Goal: Check status: Check status

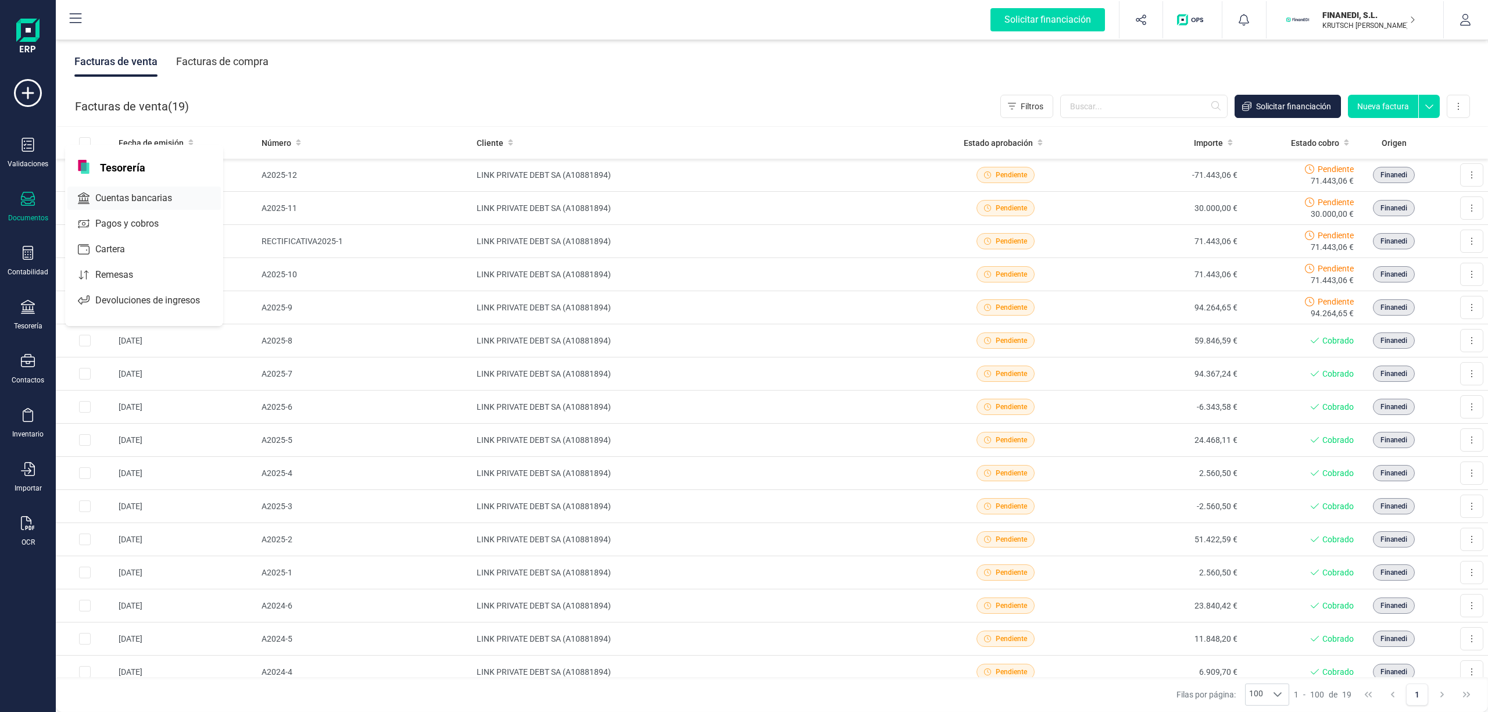
click at [131, 195] on span "Cuentas bancarias" at bounding box center [142, 198] width 102 height 14
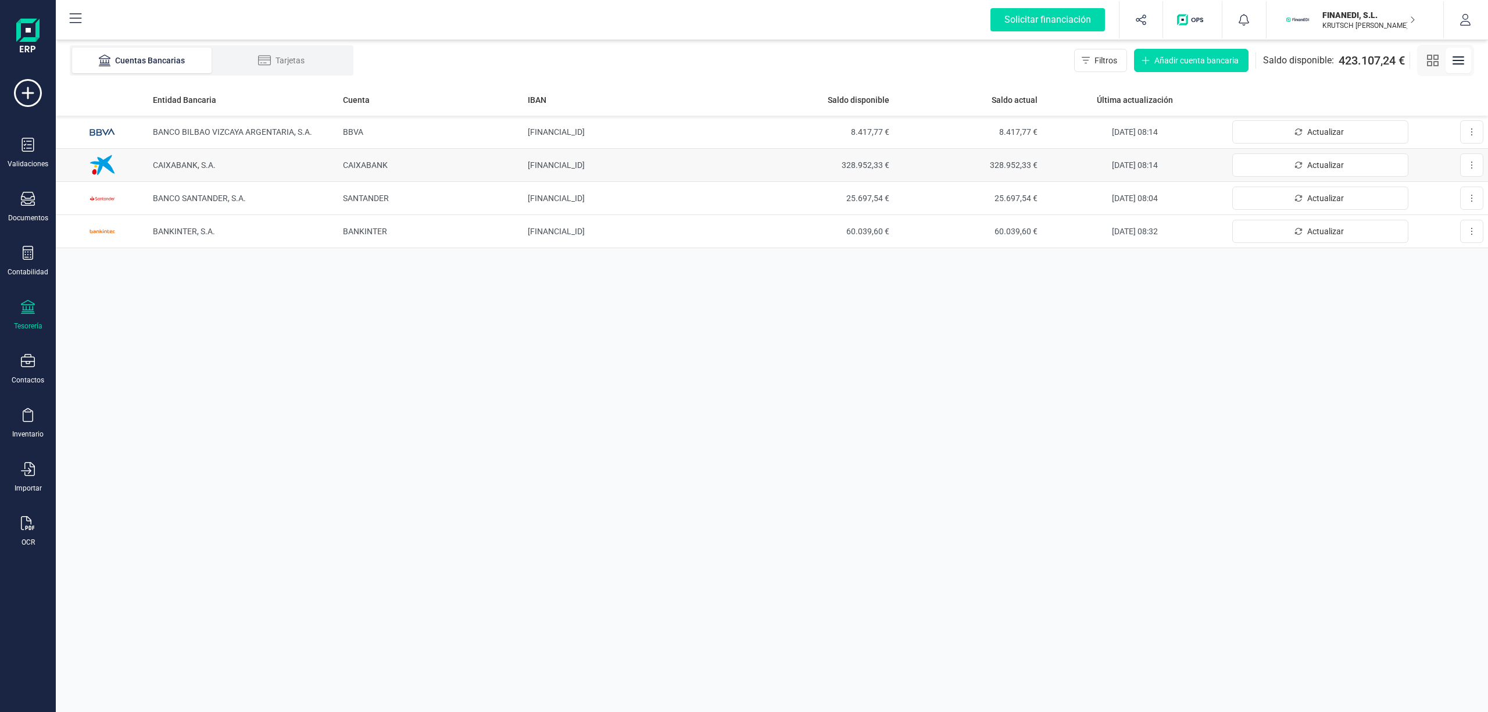
click at [214, 163] on span "CAIXABANK, S.A." at bounding box center [184, 164] width 63 height 9
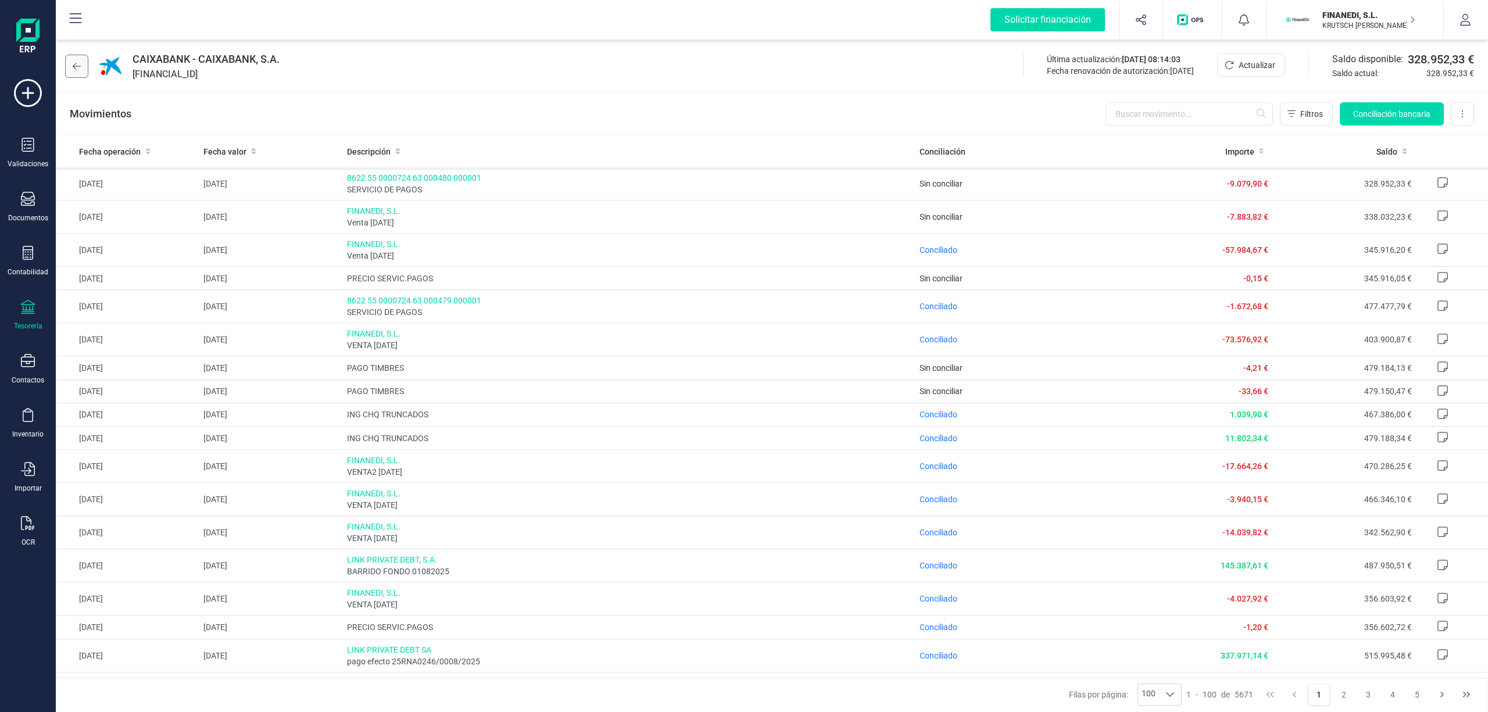
click at [77, 73] on button at bounding box center [76, 66] width 23 height 23
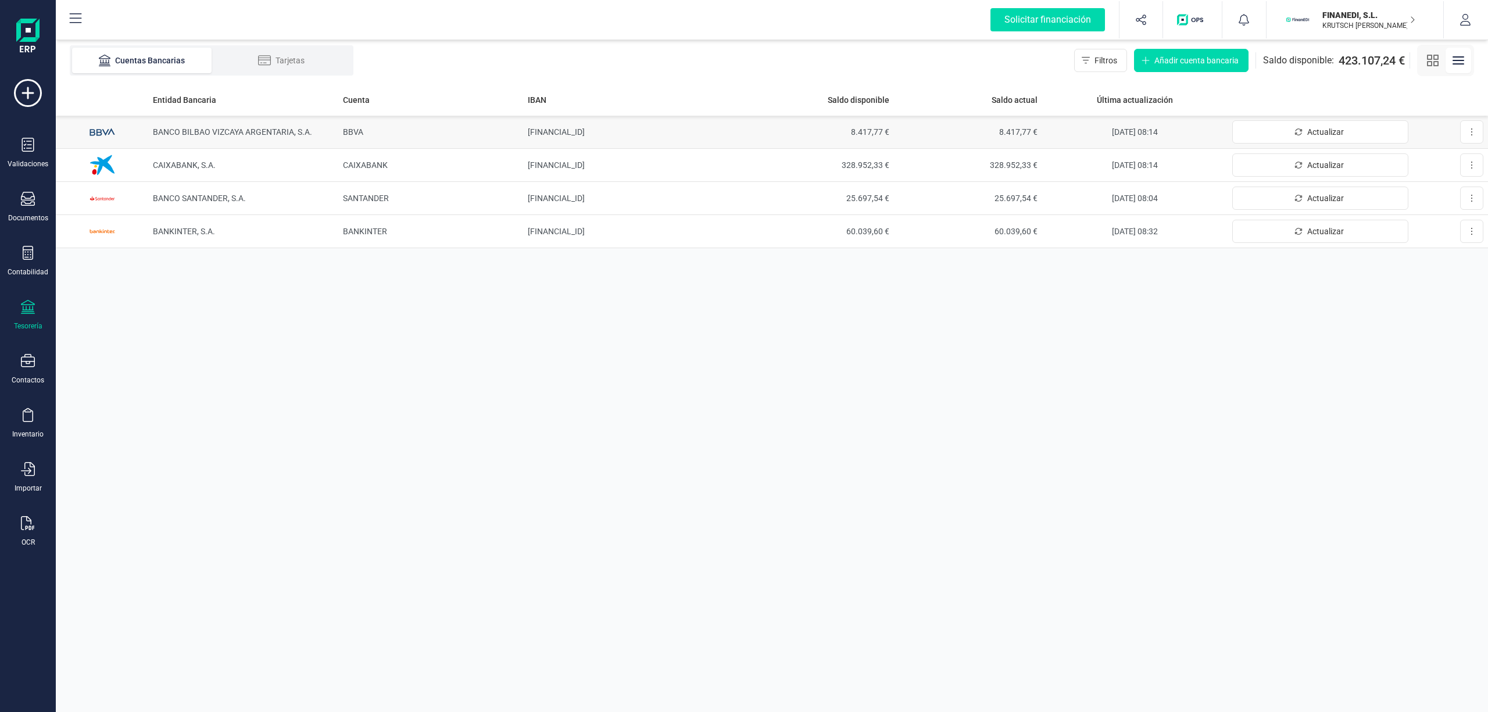
click at [234, 128] on span "BANCO BILBAO VIZCAYA ARGENTARIA, S.A." at bounding box center [232, 131] width 159 height 9
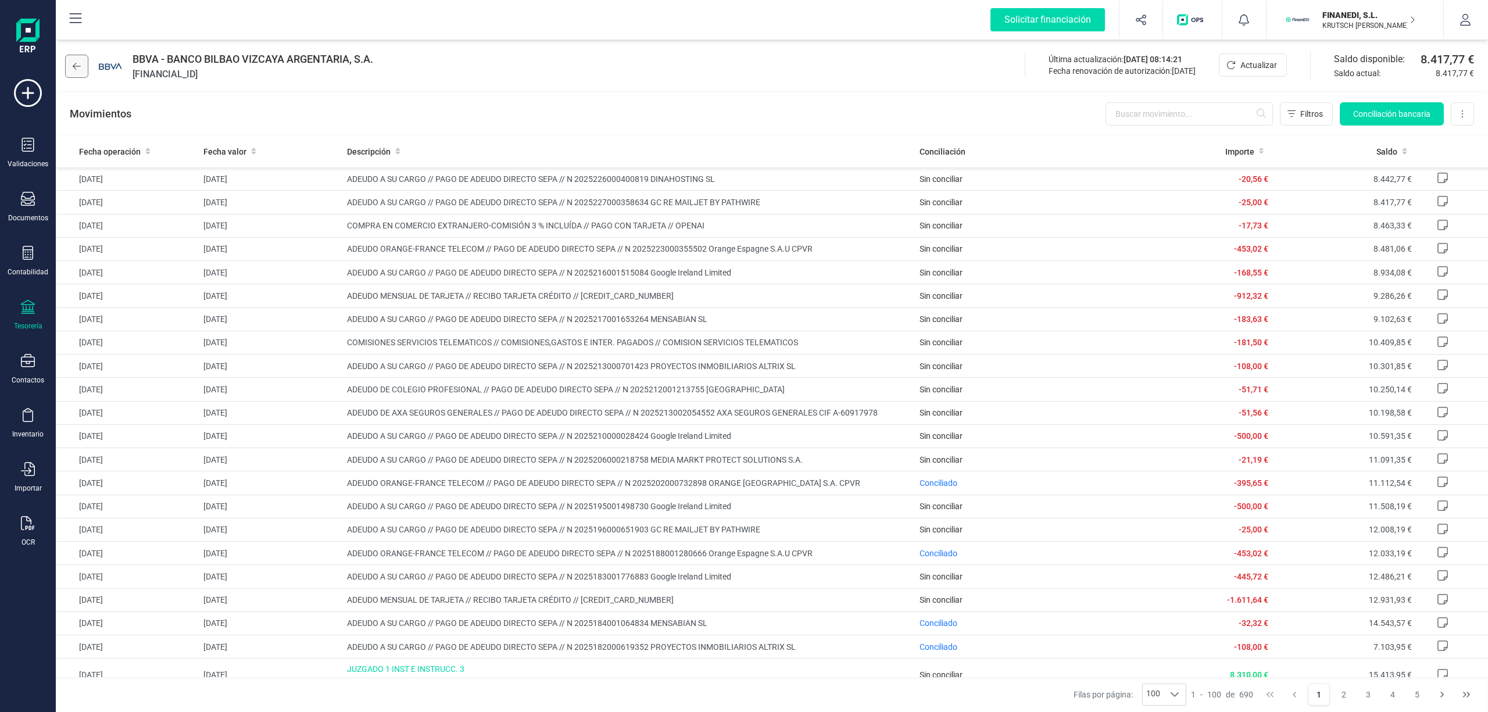
click at [77, 64] on icon at bounding box center [77, 66] width 8 height 9
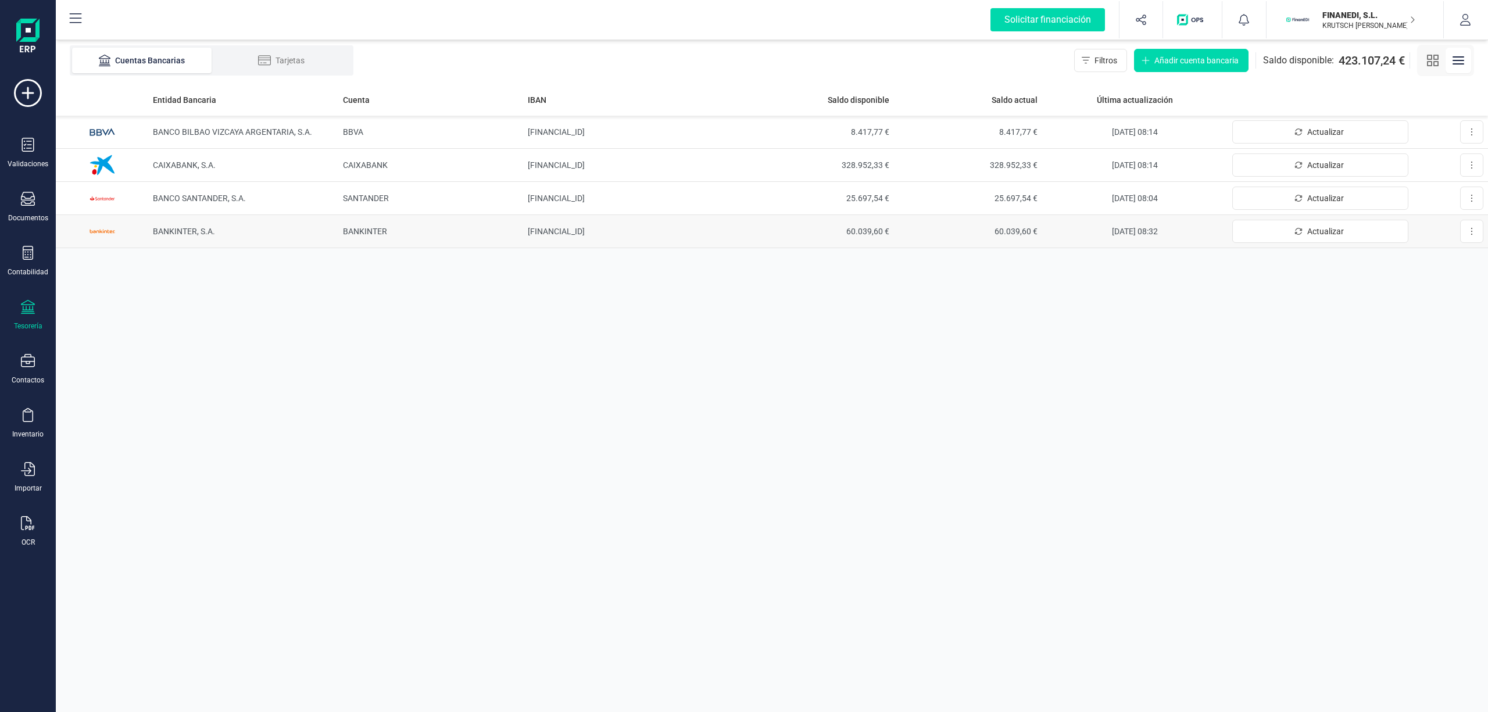
click at [179, 229] on span "BANKINTER, S.A." at bounding box center [184, 231] width 62 height 9
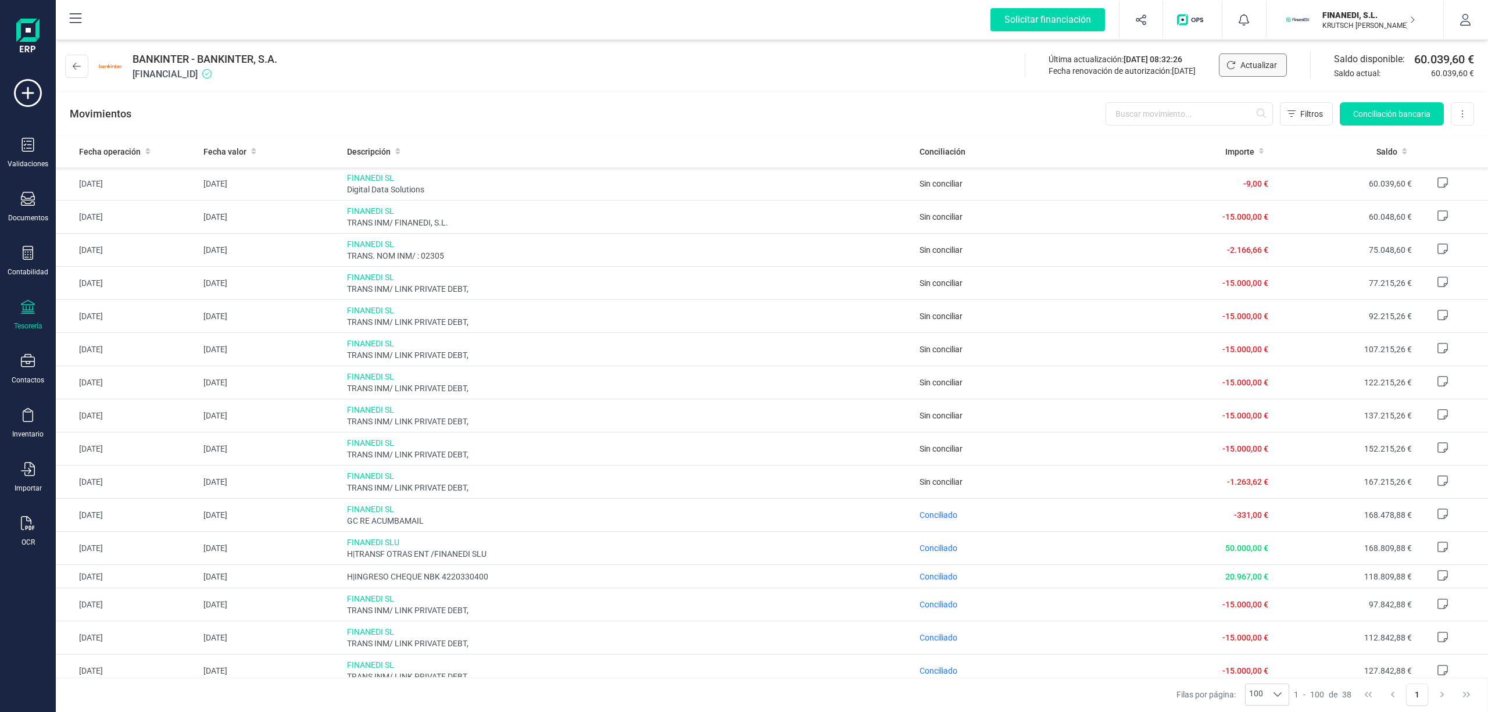
click at [1273, 59] on span "Actualizar" at bounding box center [1258, 65] width 37 height 12
click at [80, 67] on icon at bounding box center [77, 66] width 8 height 9
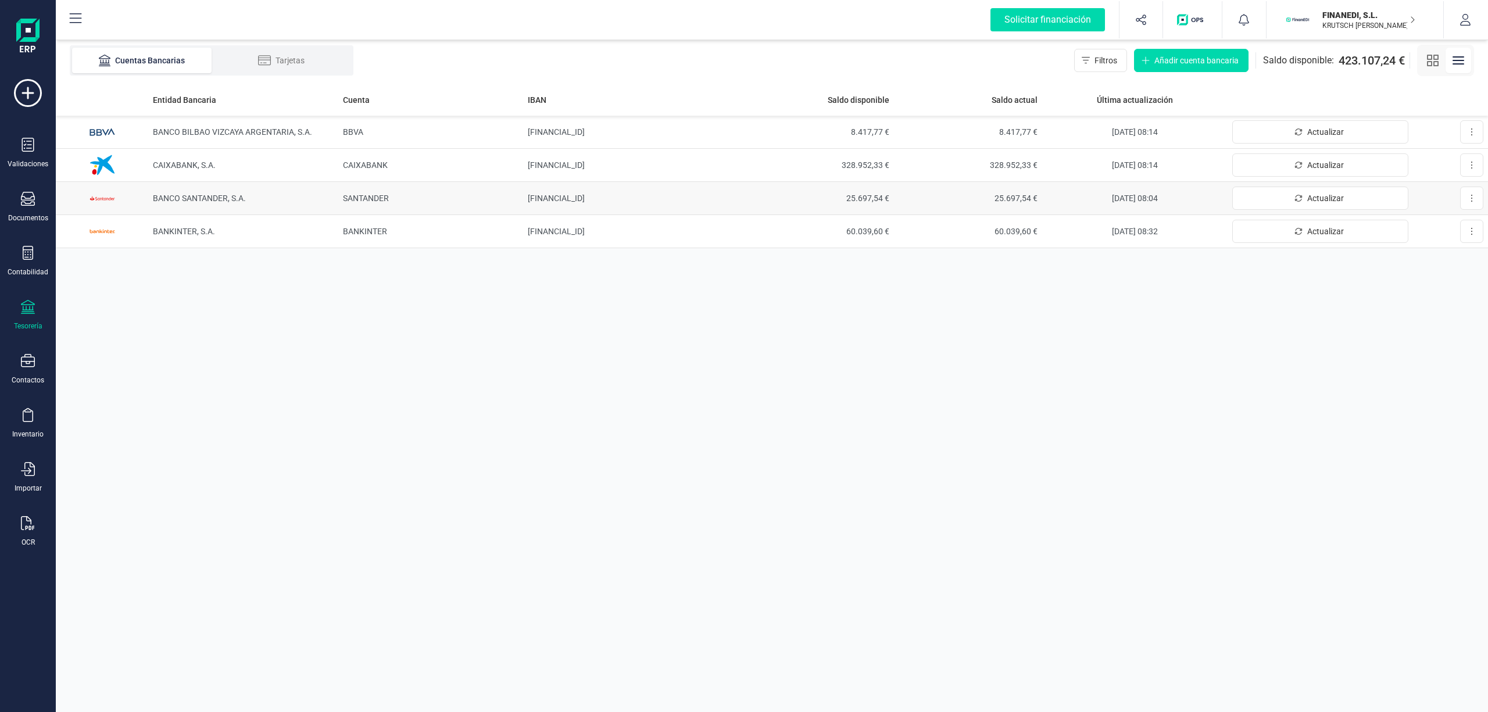
click at [217, 198] on span "BANCO SANTANDER, S.A." at bounding box center [199, 197] width 93 height 9
